Goal: Information Seeking & Learning: Learn about a topic

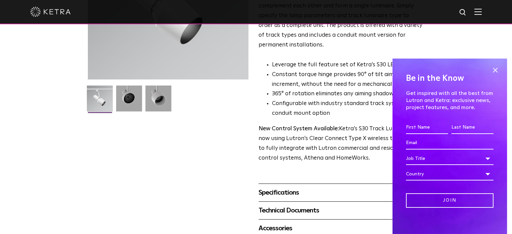
scroll to position [131, 0]
click at [492, 71] on span at bounding box center [495, 70] width 10 height 10
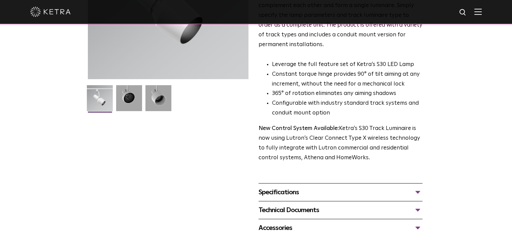
click at [421, 187] on div "Specifications" at bounding box center [340, 192] width 164 height 11
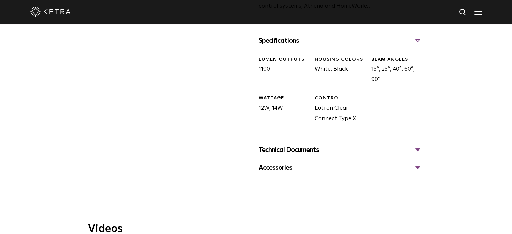
scroll to position [283, 0]
click at [418, 144] on div "Technical Documents" at bounding box center [340, 149] width 164 height 11
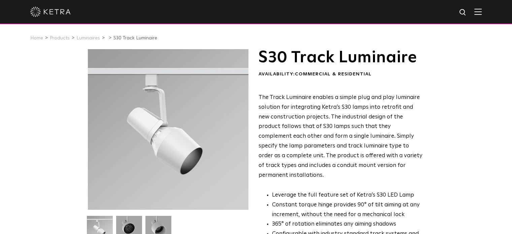
scroll to position [0, 0]
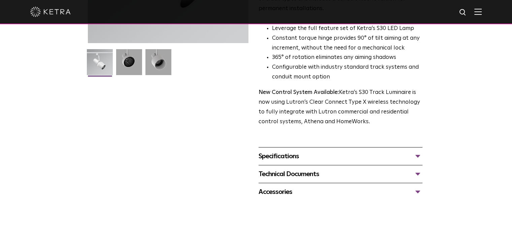
scroll to position [167, 0]
click at [418, 150] on div "Specifications" at bounding box center [340, 155] width 164 height 11
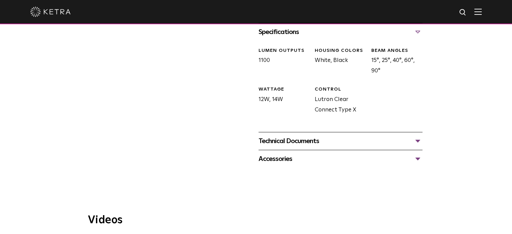
scroll to position [296, 0]
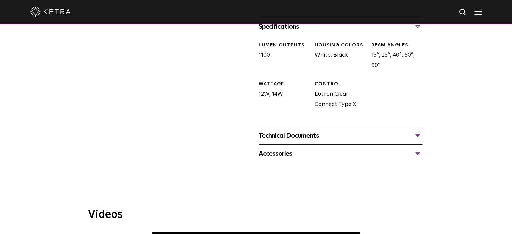
click at [417, 130] on div "Technical Documents" at bounding box center [340, 135] width 164 height 11
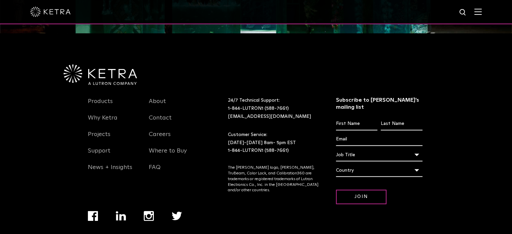
scroll to position [990, 0]
